Goal: Task Accomplishment & Management: Manage account settings

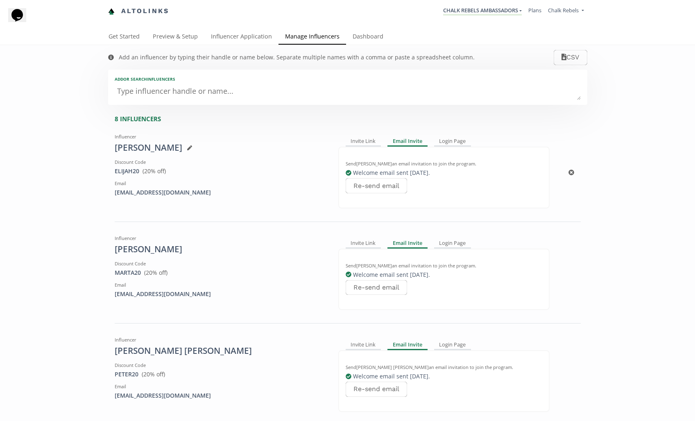
click at [151, 191] on div "[EMAIL_ADDRESS][DOMAIN_NAME]" at bounding box center [220, 192] width 211 height 8
click at [574, 59] on button "CSV" at bounding box center [570, 58] width 36 height 18
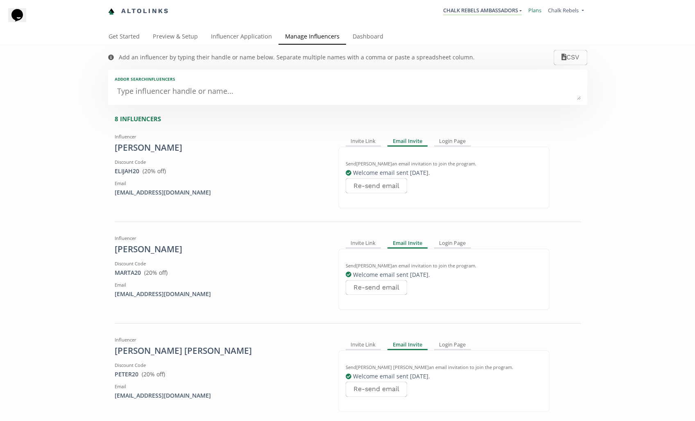
click at [532, 11] on link "Plans" at bounding box center [534, 10] width 13 height 7
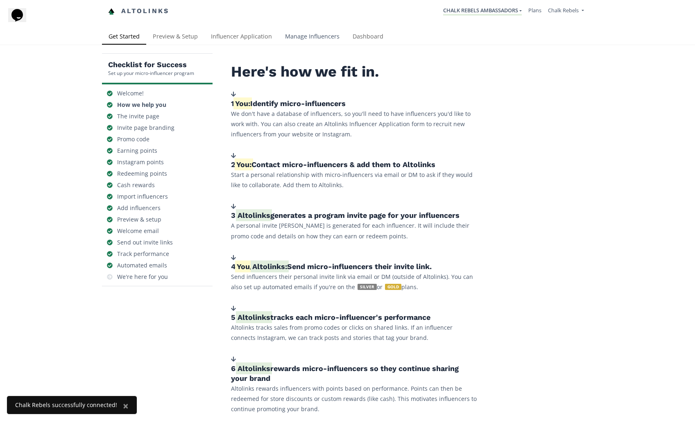
click at [318, 38] on link "Manage Influencers" at bounding box center [312, 37] width 68 height 16
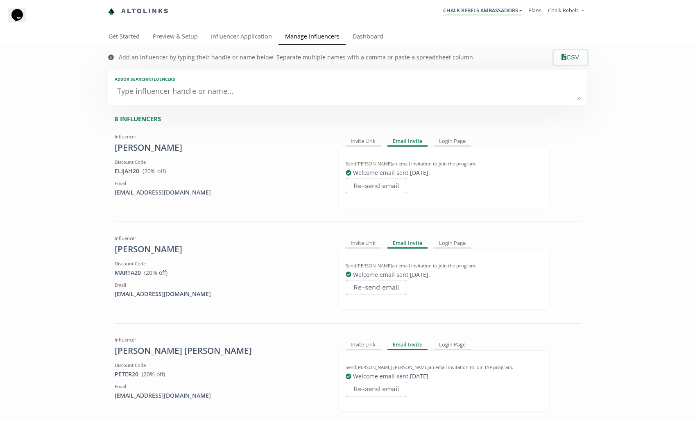
click at [573, 57] on button "CSV" at bounding box center [570, 58] width 36 height 18
click at [359, 37] on link "Dashboard" at bounding box center [368, 37] width 44 height 16
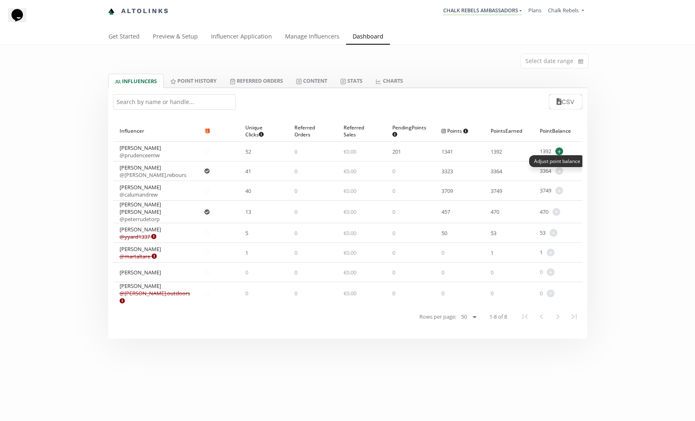
click at [559, 152] on span "+" at bounding box center [559, 151] width 8 height 8
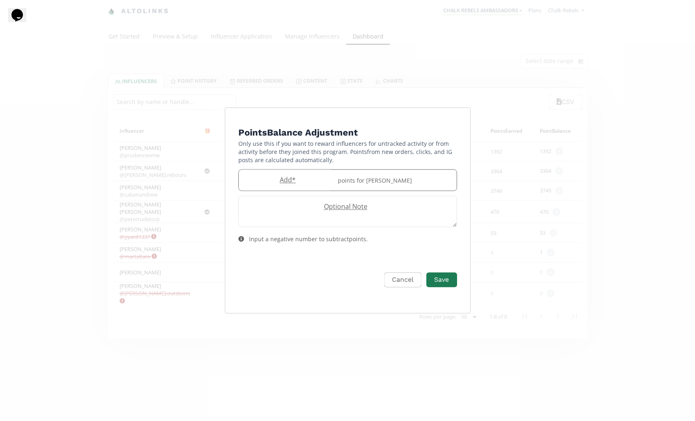
click at [346, 180] on div "points for Prudence Morgan-Wood" at bounding box center [395, 179] width 124 height 21
click at [268, 180] on input "Edit Program" at bounding box center [286, 179] width 94 height 21
click at [352, 180] on div "points for Prudence Morgan-Wood" at bounding box center [395, 179] width 124 height 21
click at [361, 181] on div "points for Prudence Morgan-Wood" at bounding box center [395, 179] width 124 height 21
click at [399, 279] on button "Cancel" at bounding box center [401, 280] width 40 height 18
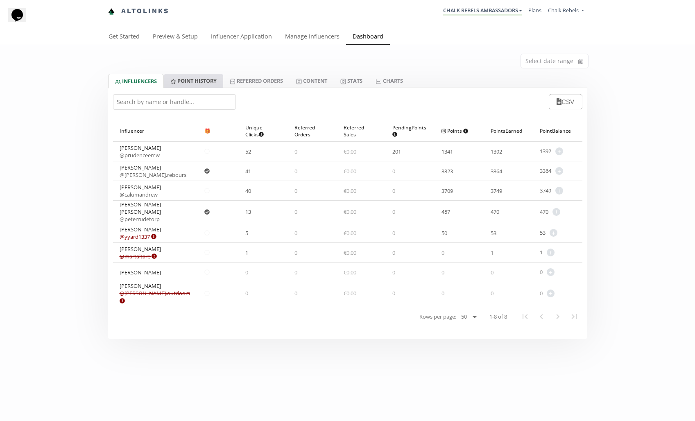
click at [198, 80] on link "Point HISTORY" at bounding box center [193, 81] width 59 height 14
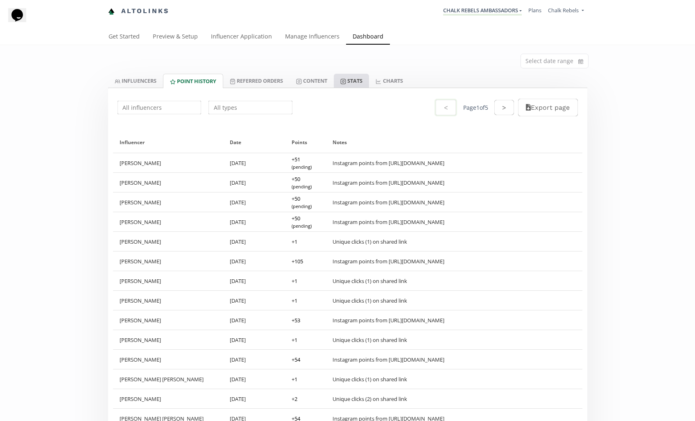
click at [358, 83] on link "Stats" at bounding box center [351, 81] width 35 height 14
